Goal: Entertainment & Leisure: Consume media (video, audio)

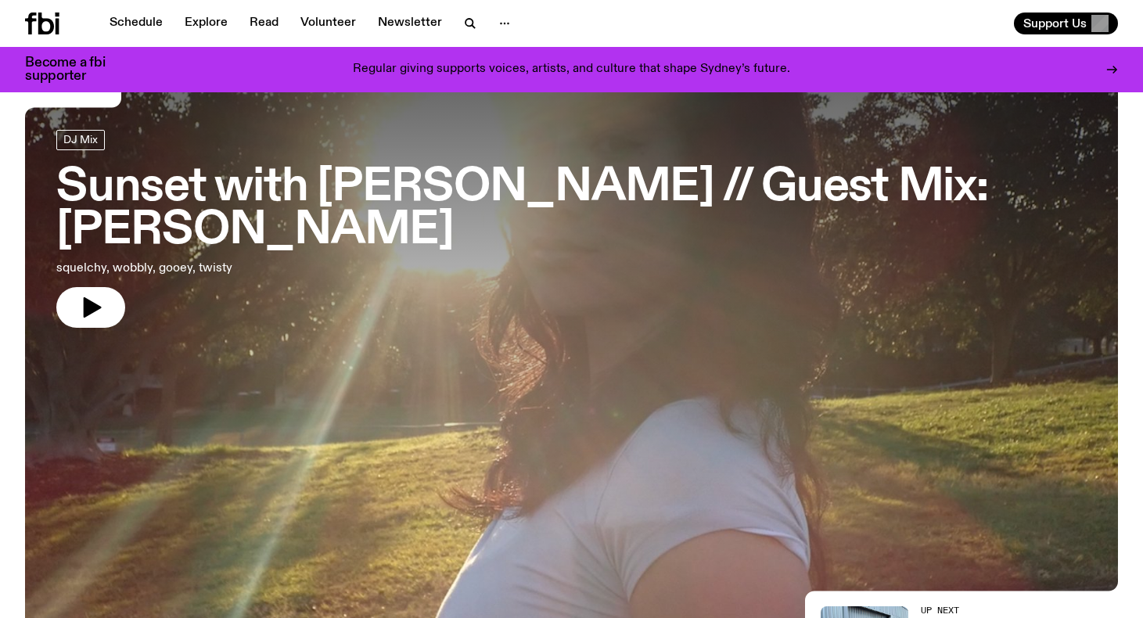
scroll to position [54, 0]
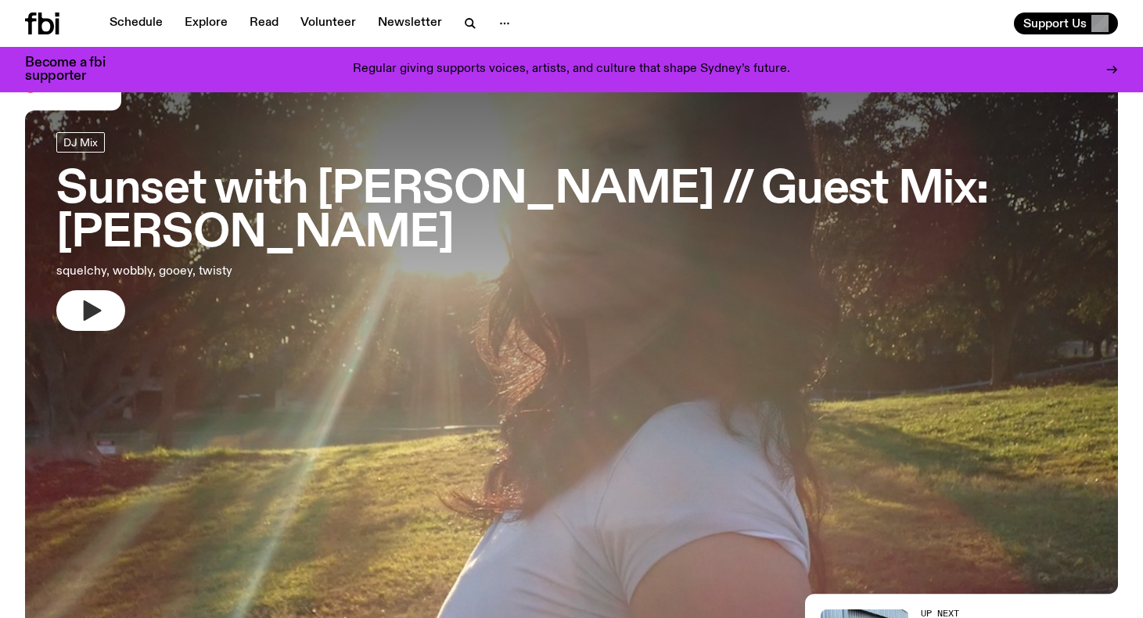
click at [87, 301] on icon "button" at bounding box center [93, 311] width 18 height 20
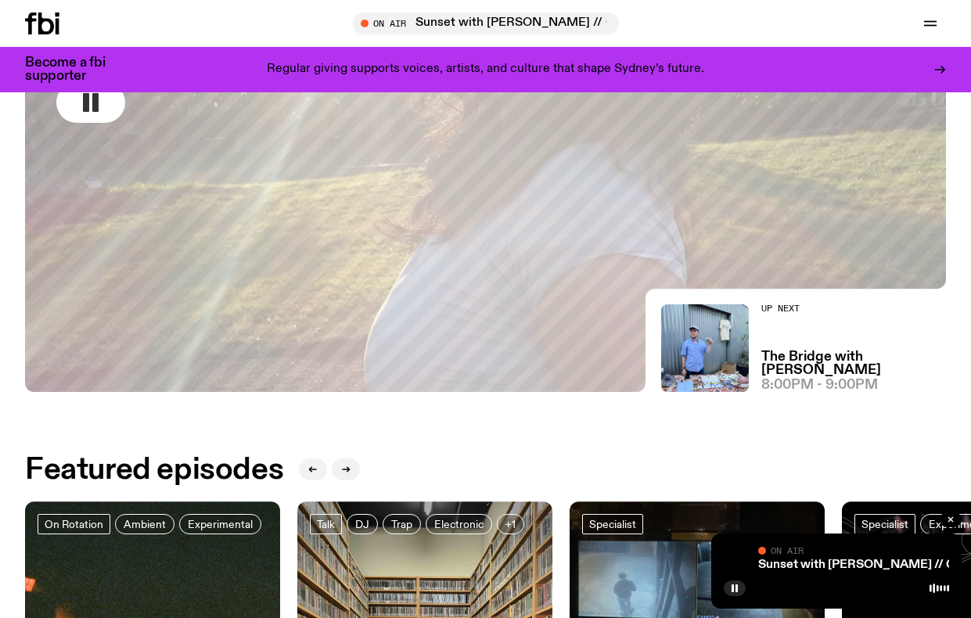
scroll to position [56, 0]
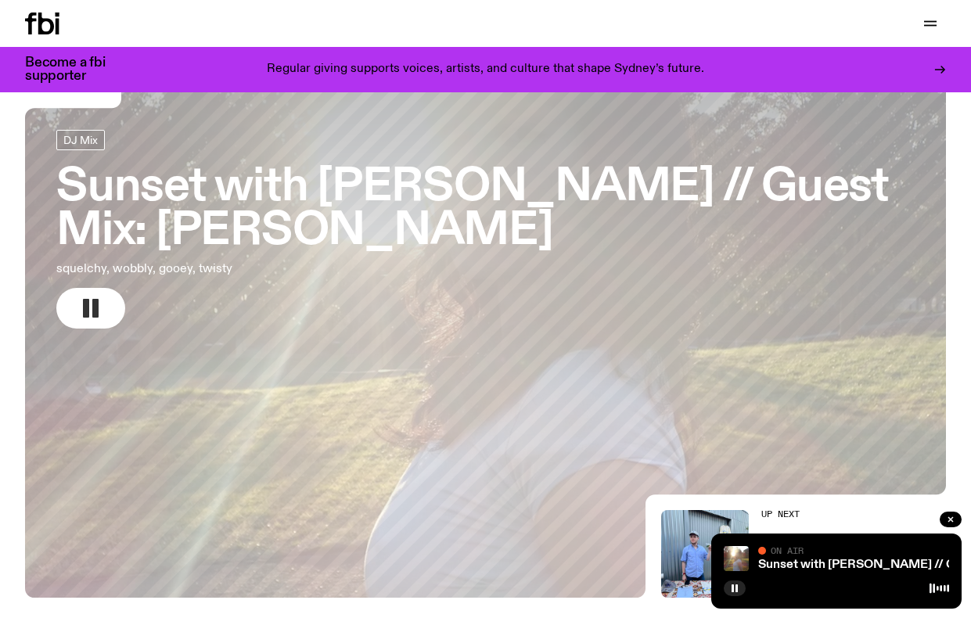
click at [85, 299] on rect "button" at bounding box center [86, 308] width 6 height 19
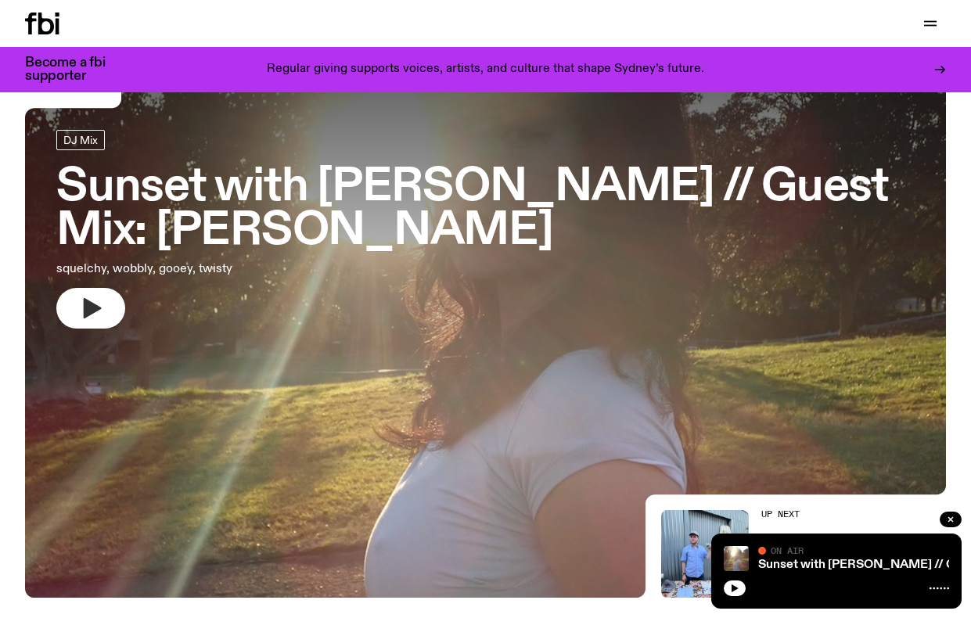
click at [72, 288] on button "button" at bounding box center [90, 308] width 69 height 41
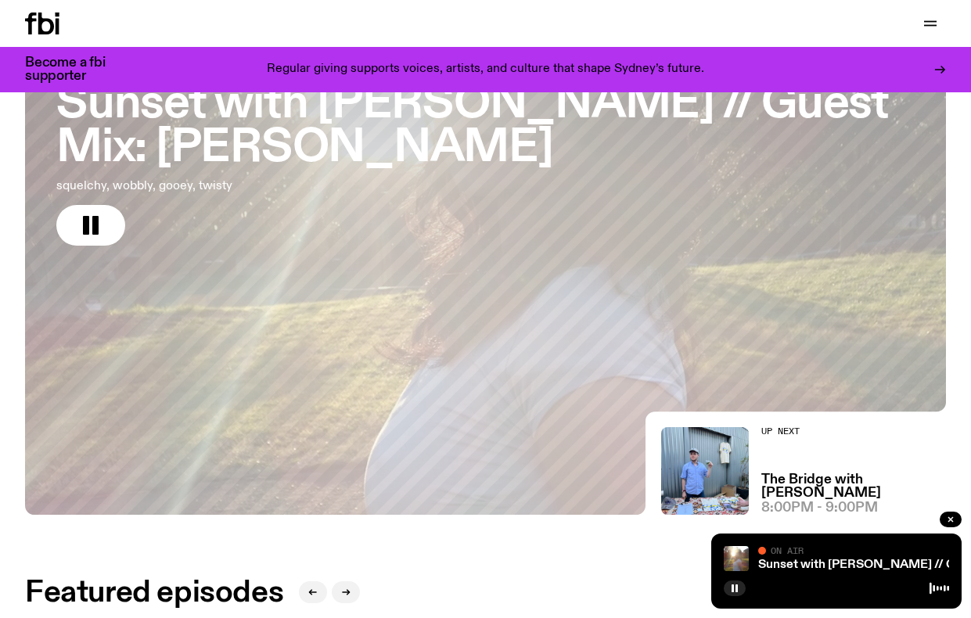
scroll to position [157, 0]
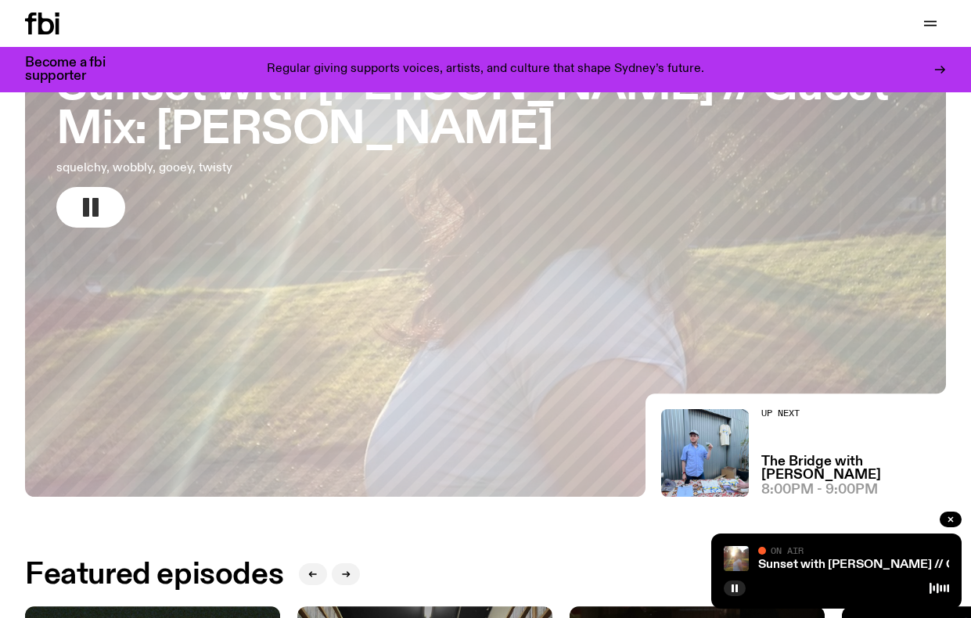
click at [102, 195] on icon "button" at bounding box center [90, 207] width 25 height 25
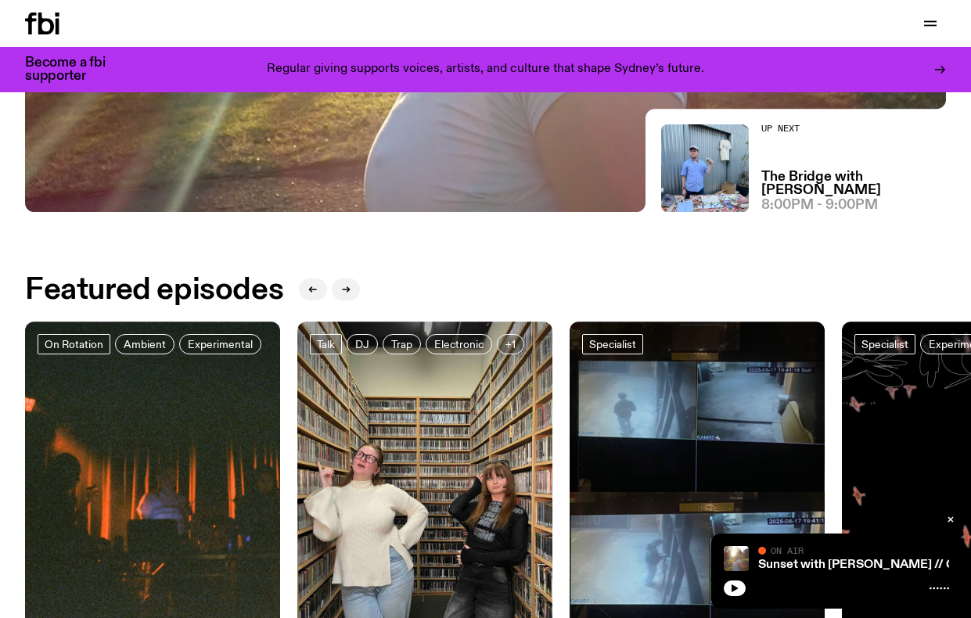
scroll to position [455, 0]
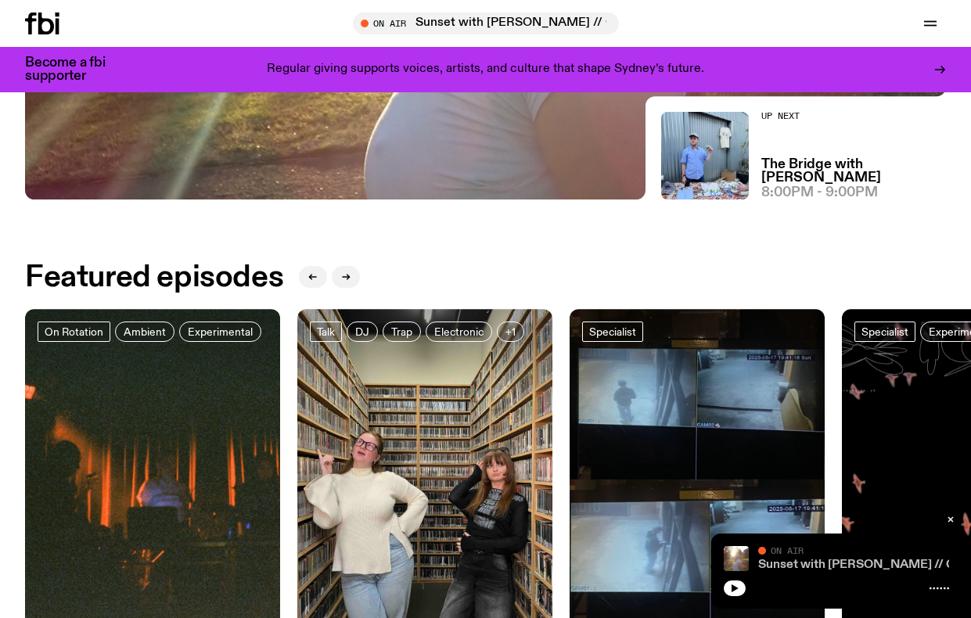
click at [783, 566] on link "Sunset with [PERSON_NAME] // Guest Mix: [PERSON_NAME]" at bounding box center [935, 565] width 355 height 13
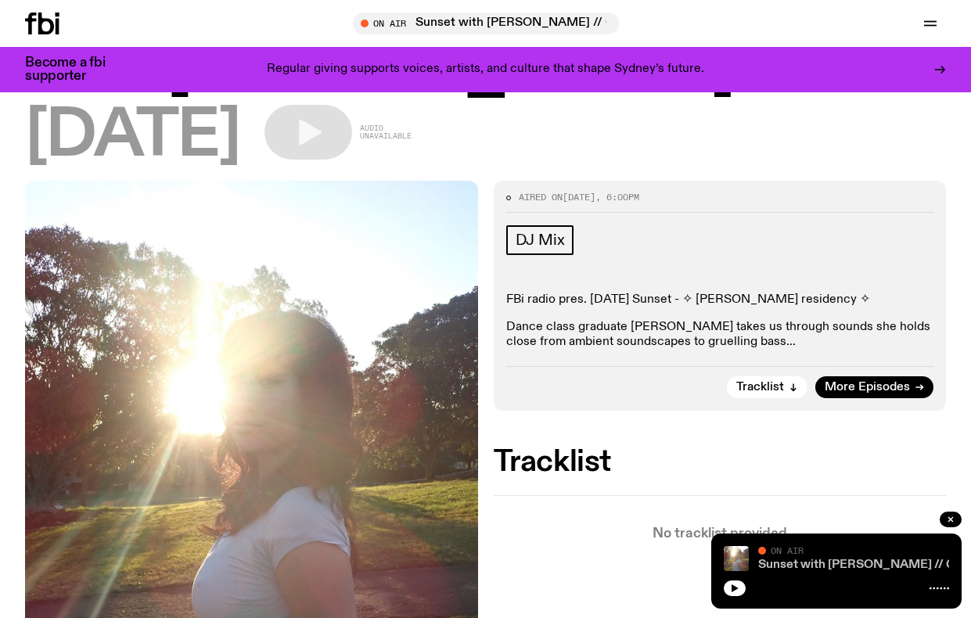
scroll to position [228, 0]
